Goal: Contribute content: Add original content to the website for others to see

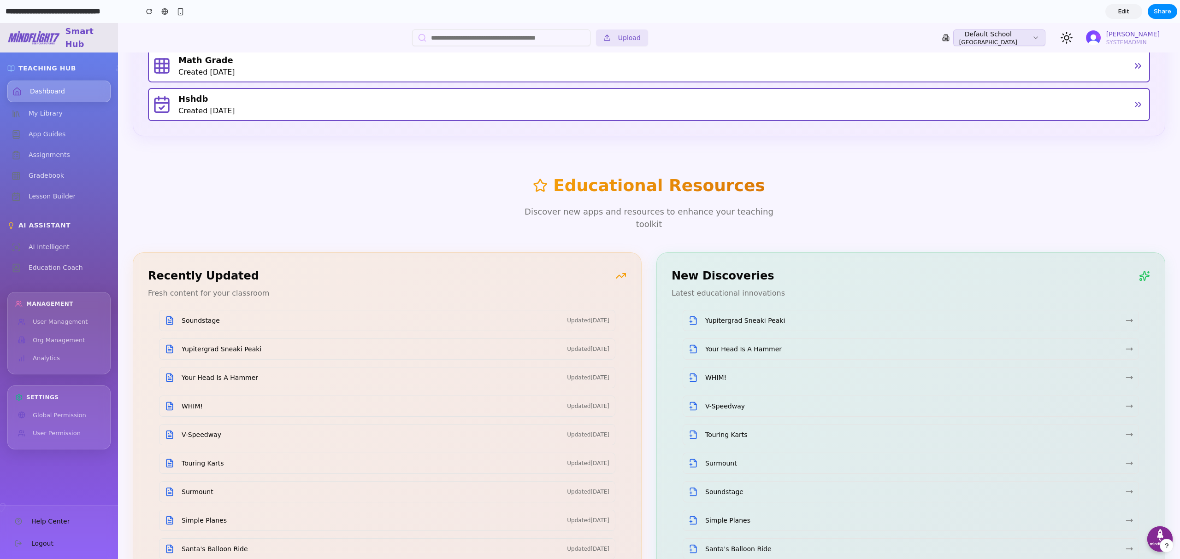
scroll to position [1418, 0]
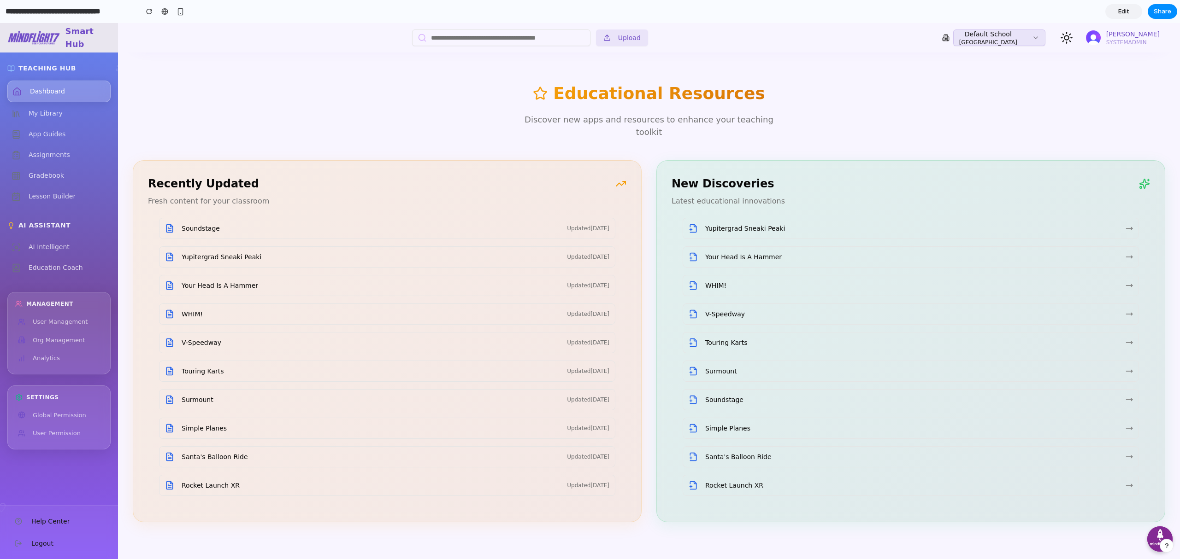
click at [1162, 11] on span "Share" at bounding box center [1162, 11] width 18 height 9
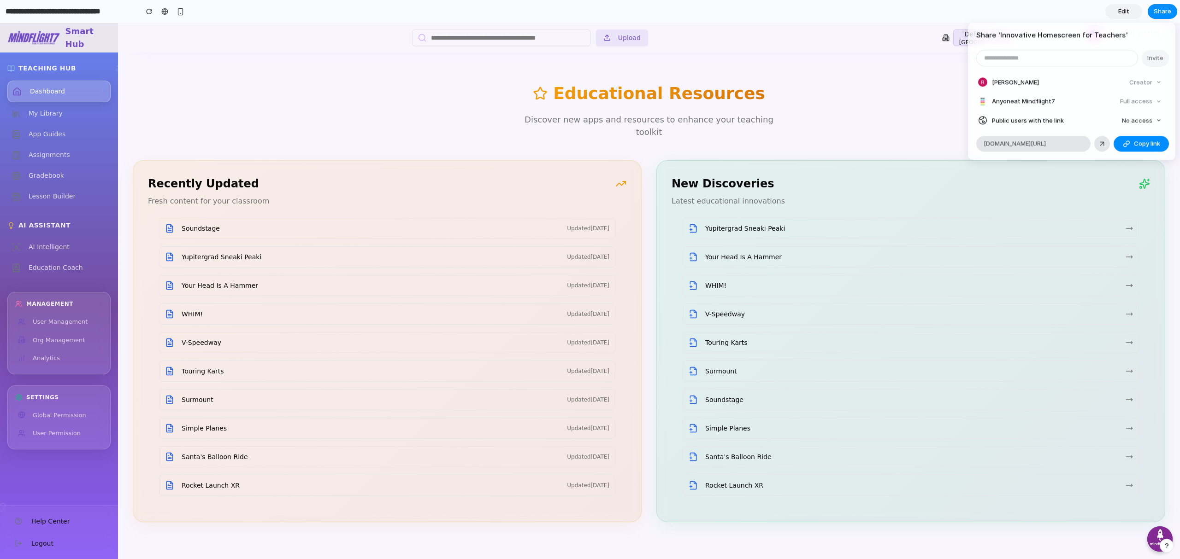
click at [1150, 118] on span "No access" at bounding box center [1137, 120] width 30 height 9
click at [1133, 152] on span "Full access" at bounding box center [1128, 155] width 32 height 9
click at [1147, 145] on span "Copy link" at bounding box center [1147, 144] width 26 height 9
click at [312, 91] on div "Share ' Innovative Homescreen for Teachers ' Invite Rehan Wickremeratne Creator…" at bounding box center [590, 279] width 1180 height 559
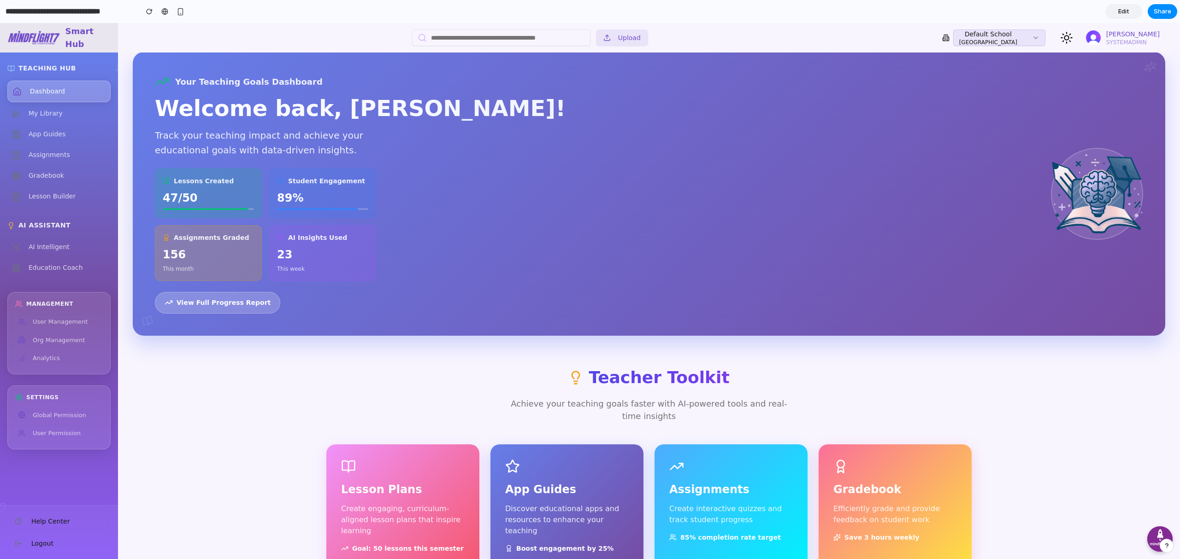
scroll to position [0, 0]
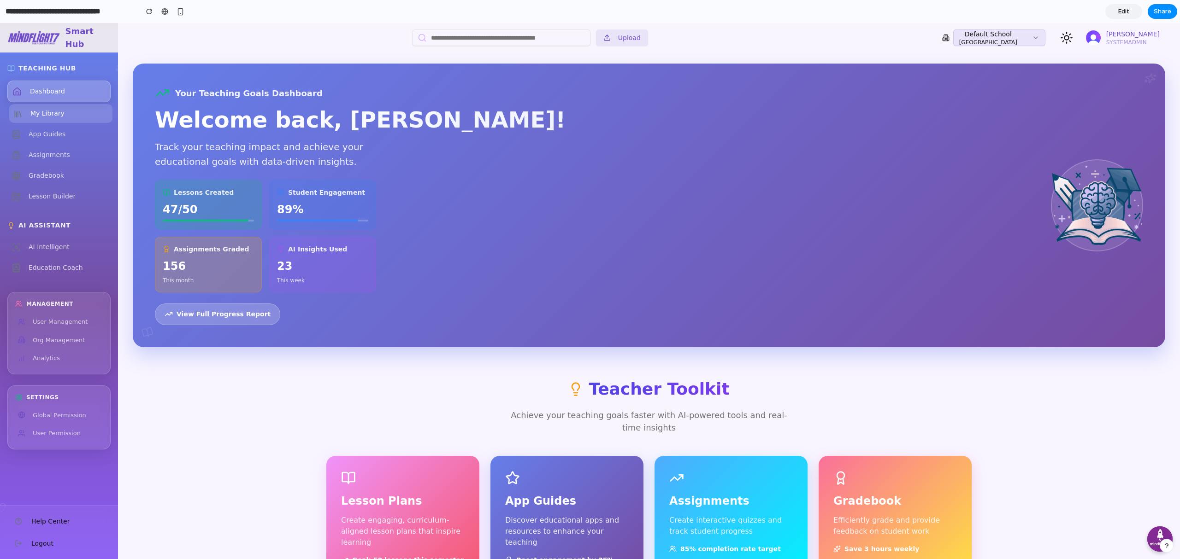
click at [61, 112] on span "My Library" at bounding box center [47, 114] width 34 height 10
click at [61, 139] on span "App Guides" at bounding box center [47, 134] width 37 height 10
click at [60, 139] on span "App Guides" at bounding box center [48, 134] width 37 height 10
click at [60, 165] on div "Dashboard My Library App Guides Assignments Gradebook Lesson Builder" at bounding box center [58, 143] width 103 height 125
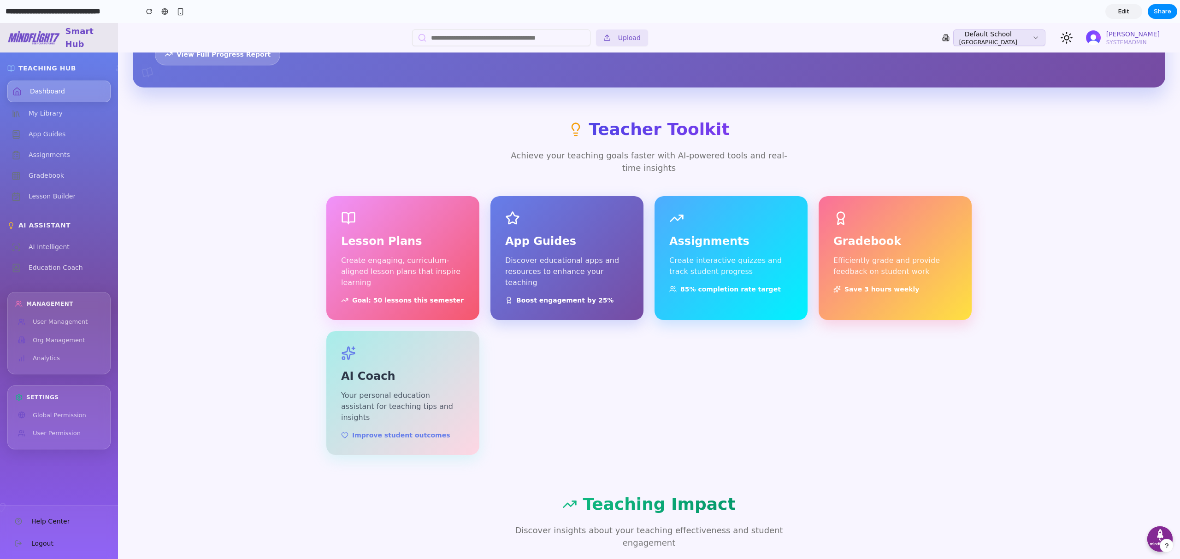
scroll to position [66, 0]
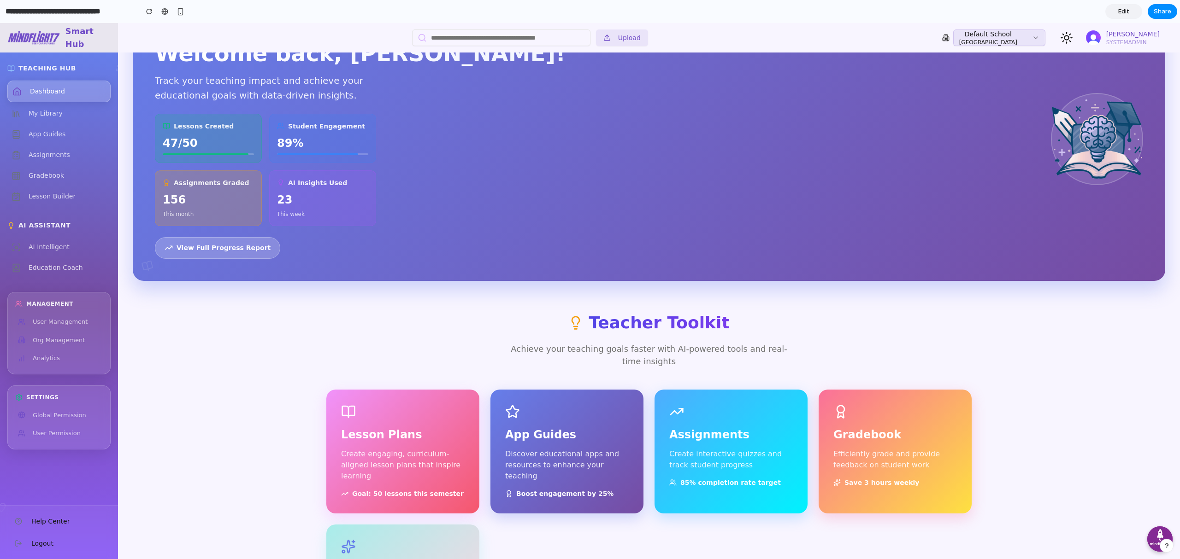
click at [377, 435] on h3 "Lesson Plans" at bounding box center [403, 435] width 124 height 17
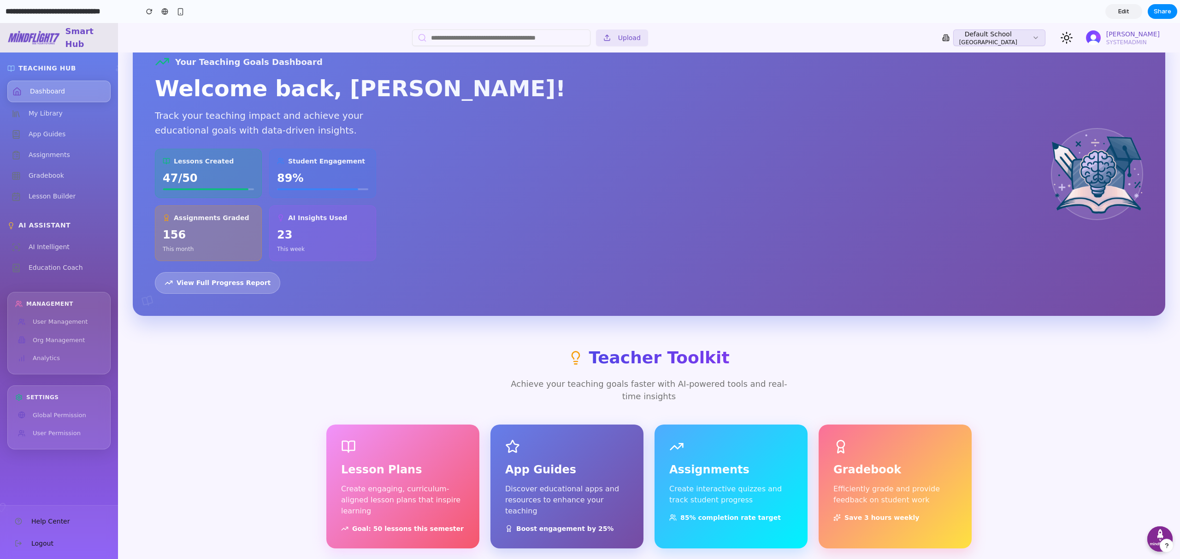
scroll to position [0, 0]
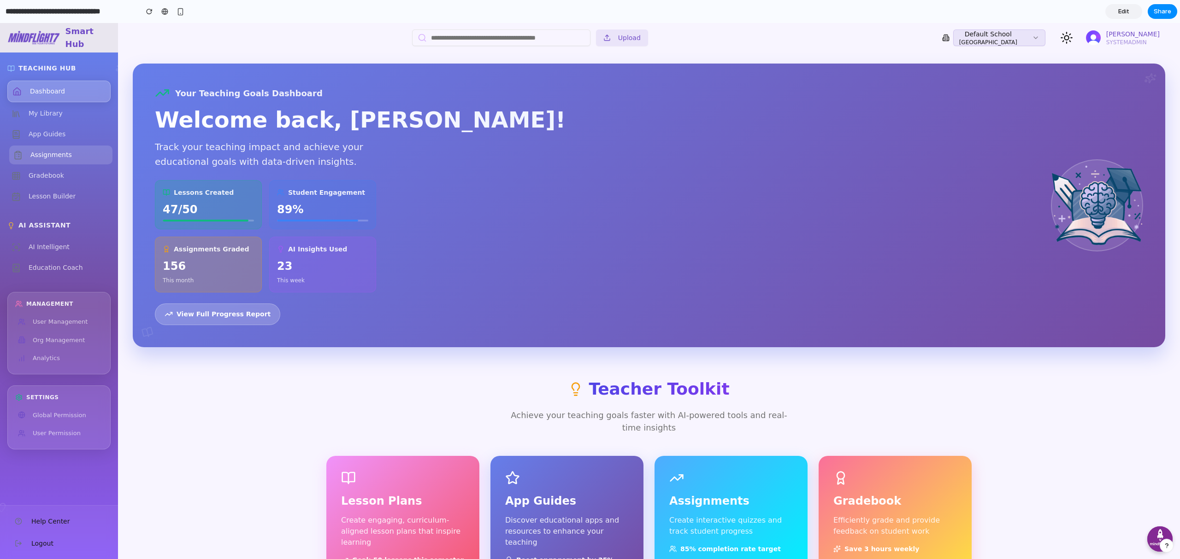
click at [48, 153] on span "Assignments" at bounding box center [50, 155] width 41 height 10
click at [41, 178] on span "Gradebook" at bounding box center [47, 176] width 35 height 10
click at [58, 152] on span "Assignments" at bounding box center [50, 155] width 41 height 10
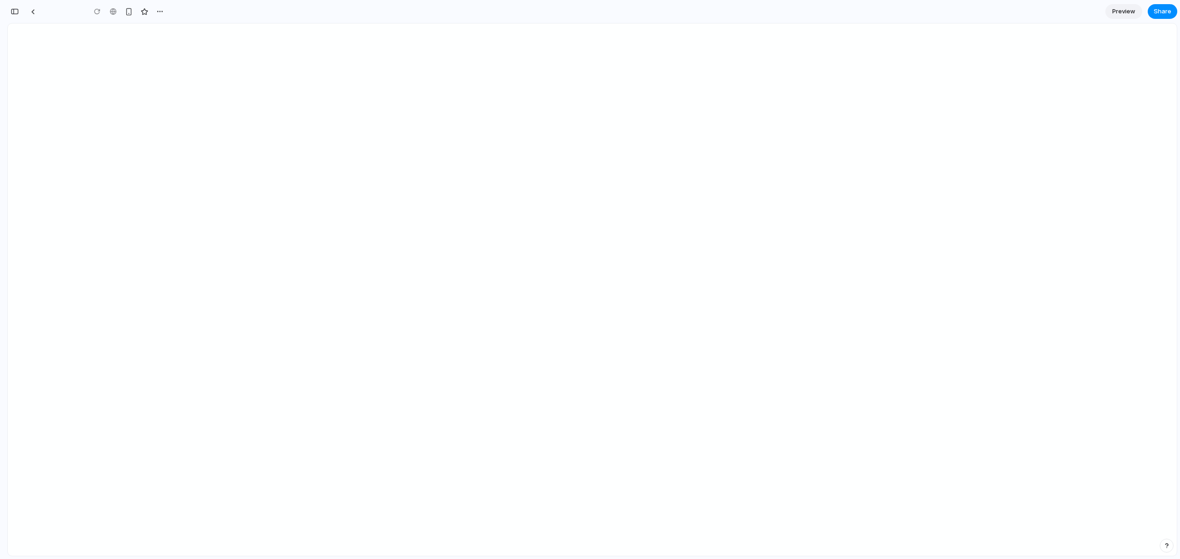
type input "**********"
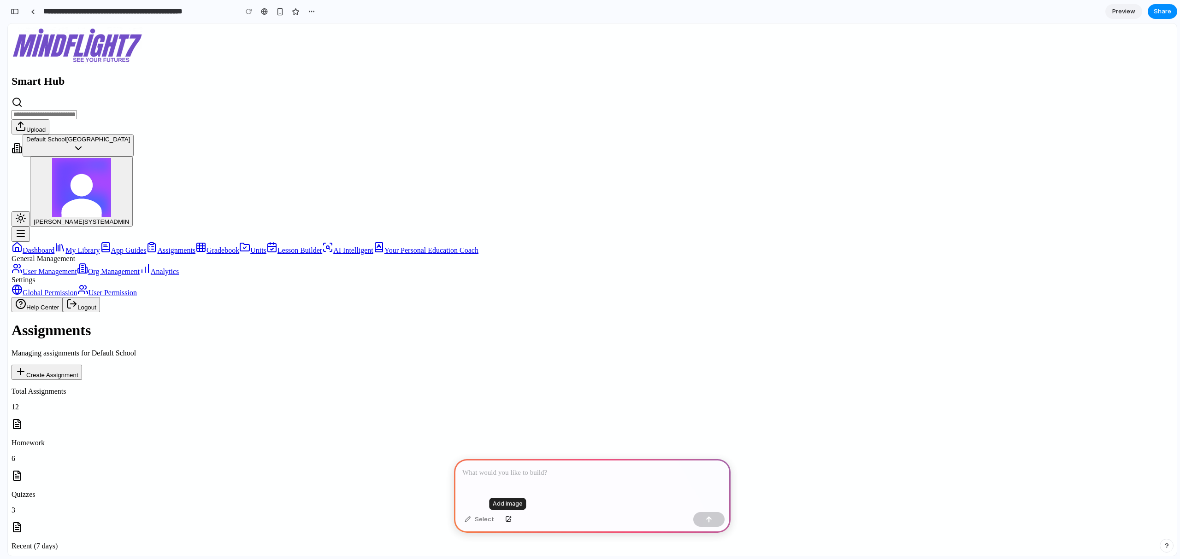
click at [505, 518] on div "button" at bounding box center [508, 520] width 6 height 6
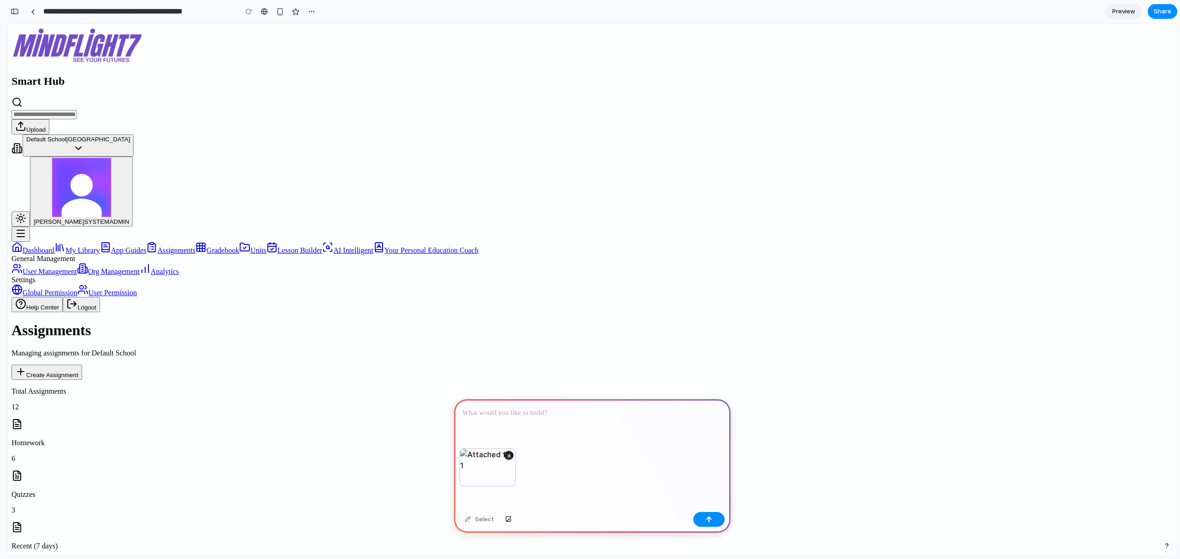
click at [523, 408] on p at bounding box center [592, 413] width 260 height 11
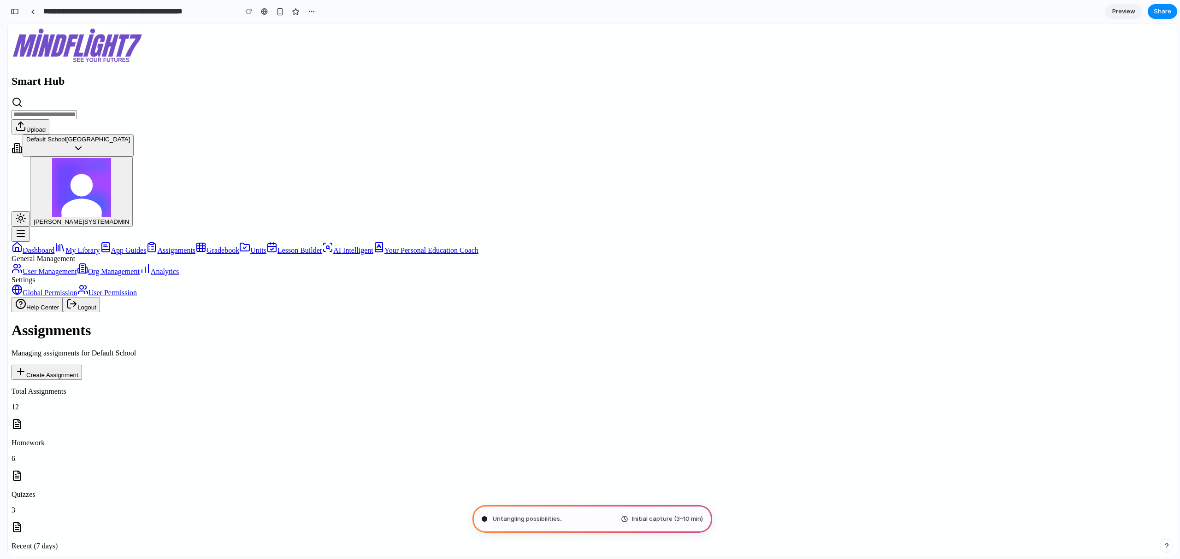
type input "**********"
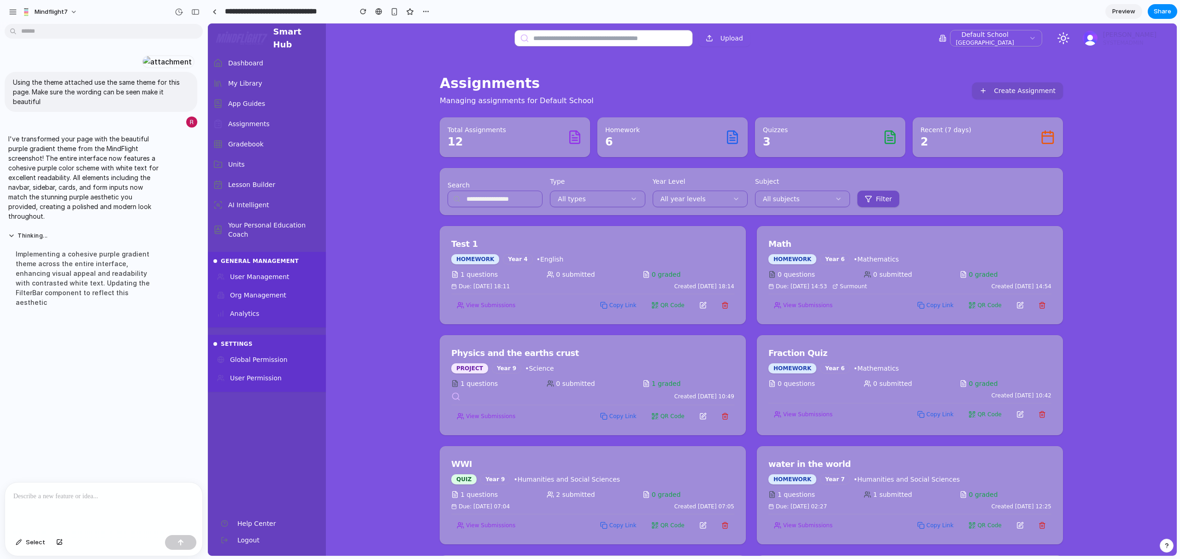
click at [250, 60] on link "Dashboard" at bounding box center [267, 63] width 118 height 20
